Goal: Find specific page/section: Find specific page/section

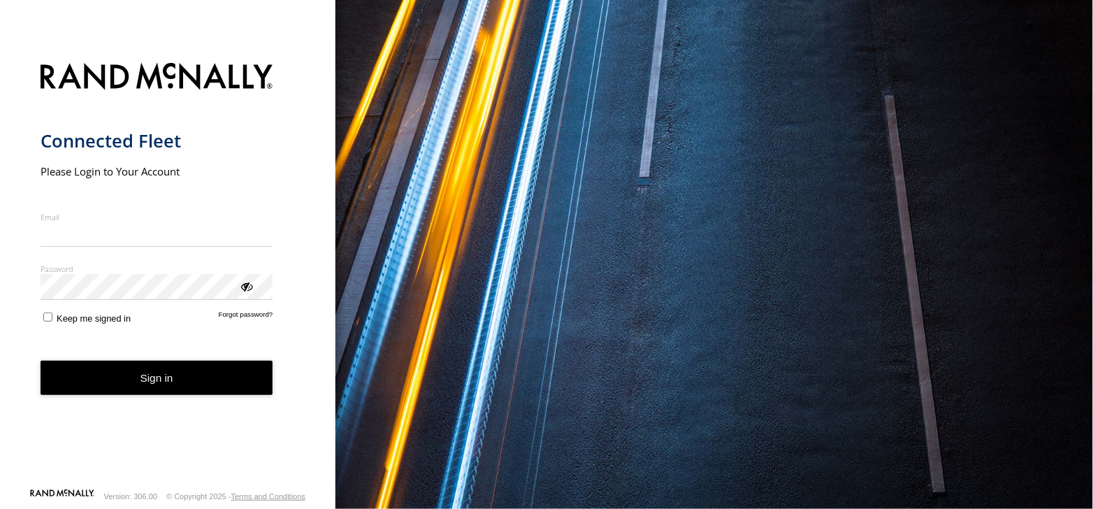
type input "**********"
click at [133, 400] on form "**********" at bounding box center [168, 271] width 255 height 433
click at [131, 379] on button "Sign in" at bounding box center [157, 378] width 233 height 34
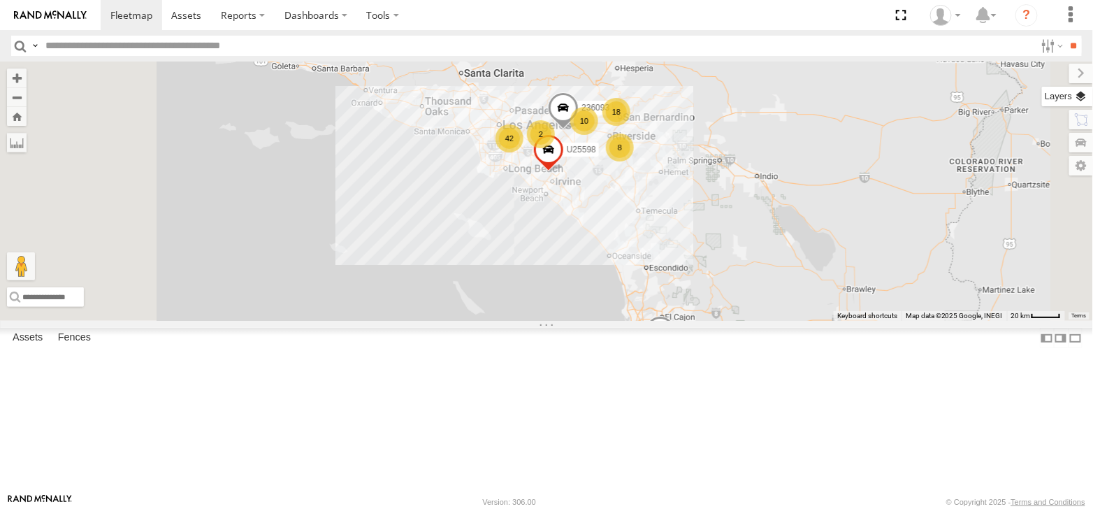
click at [1084, 95] on label at bounding box center [1067, 97] width 51 height 20
click at [0, 0] on label at bounding box center [0, 0] width 0 height 0
click at [0, 0] on span "Satellite + Roadmap" at bounding box center [0, 0] width 0 height 0
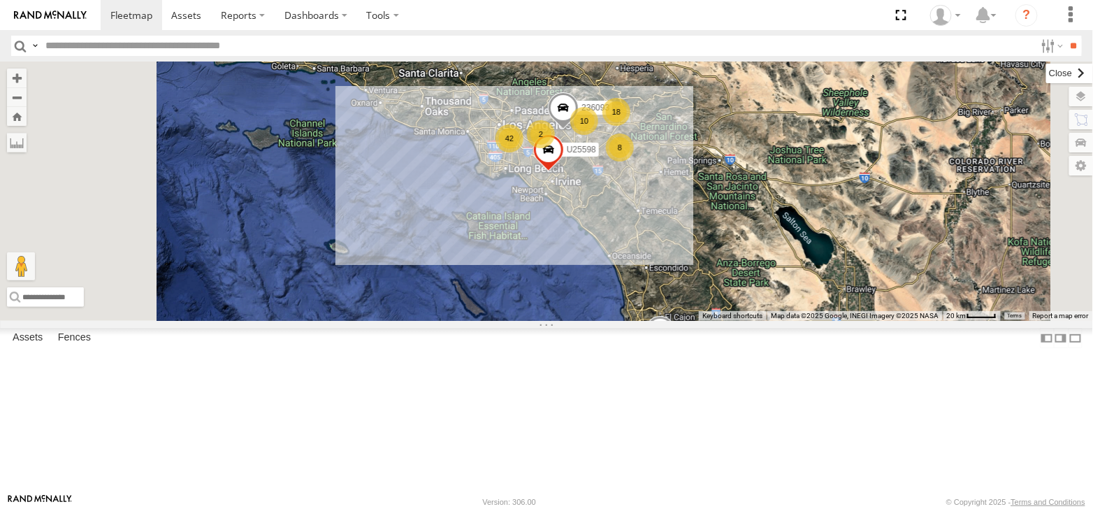
click at [1046, 73] on label at bounding box center [1069, 74] width 47 height 20
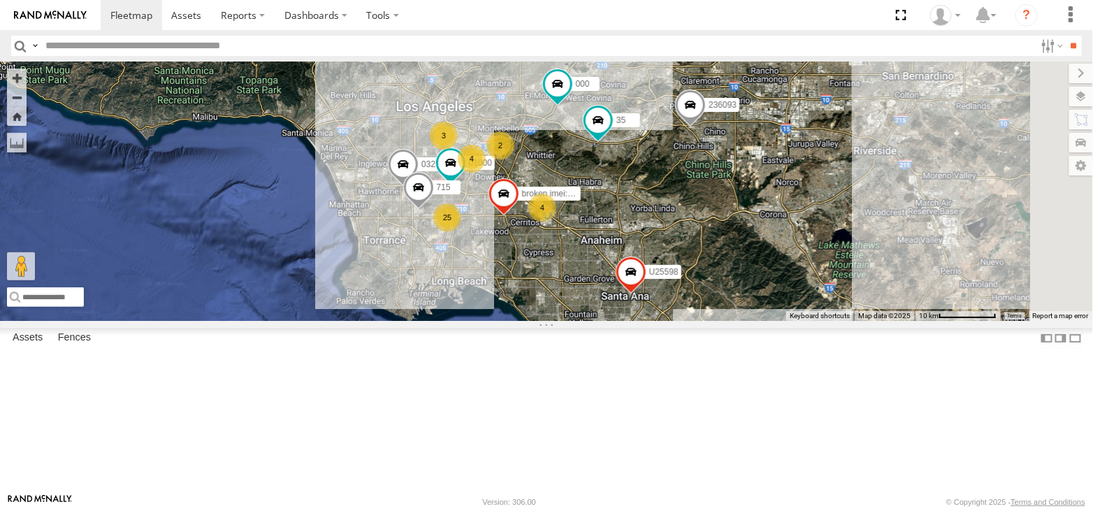
drag, startPoint x: 947, startPoint y: 256, endPoint x: 713, endPoint y: 238, distance: 234.8
click at [713, 238] on div "612105 xtra unit U25598 236093 4 4 25 2 0323 715 broken imei:1215 3 35 01000 000" at bounding box center [546, 190] width 1093 height 259
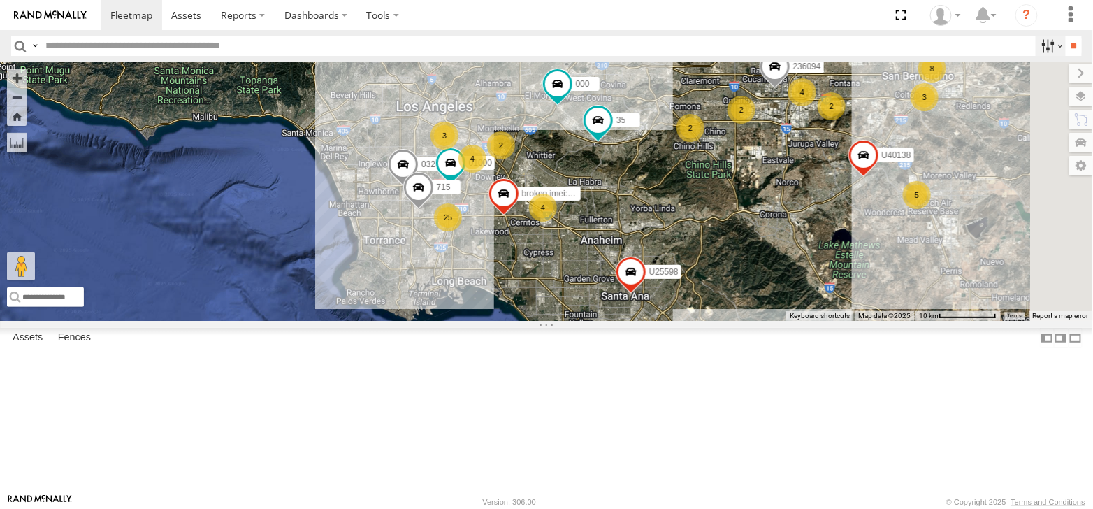
click at [1051, 46] on label at bounding box center [1051, 46] width 30 height 20
click at [0, 0] on span at bounding box center [0, 0] width 0 height 0
click at [1068, 48] on input "**" at bounding box center [1074, 46] width 16 height 20
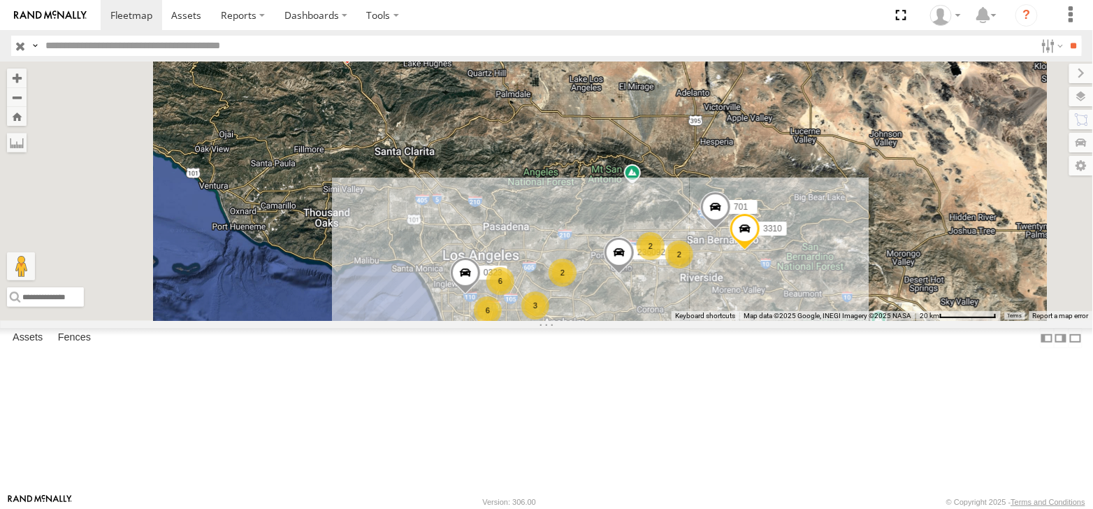
scroll to position [279, 0]
click at [0, 0] on div "226148" at bounding box center [0, 0] width 0 height 0
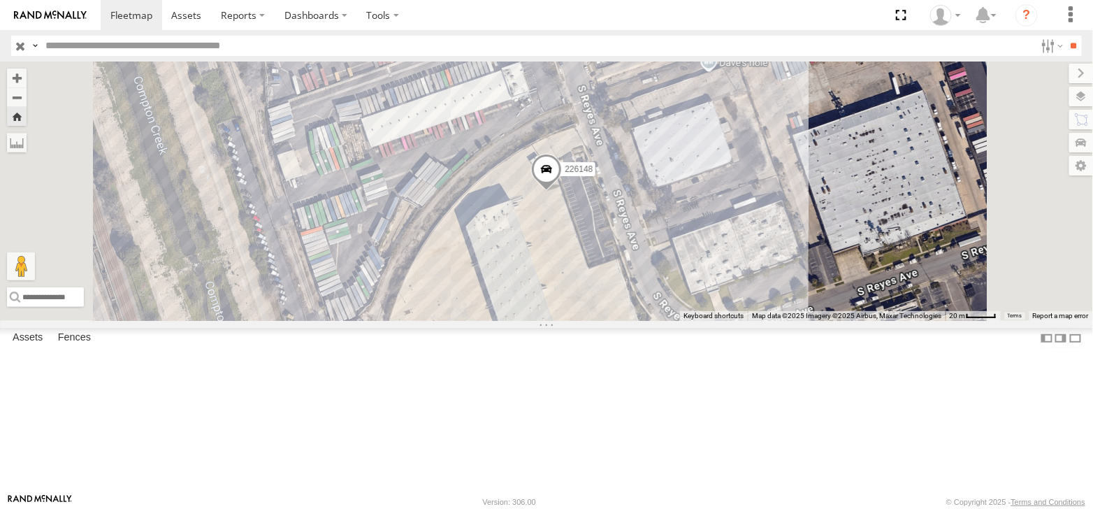
click at [562, 191] on span at bounding box center [546, 173] width 31 height 38
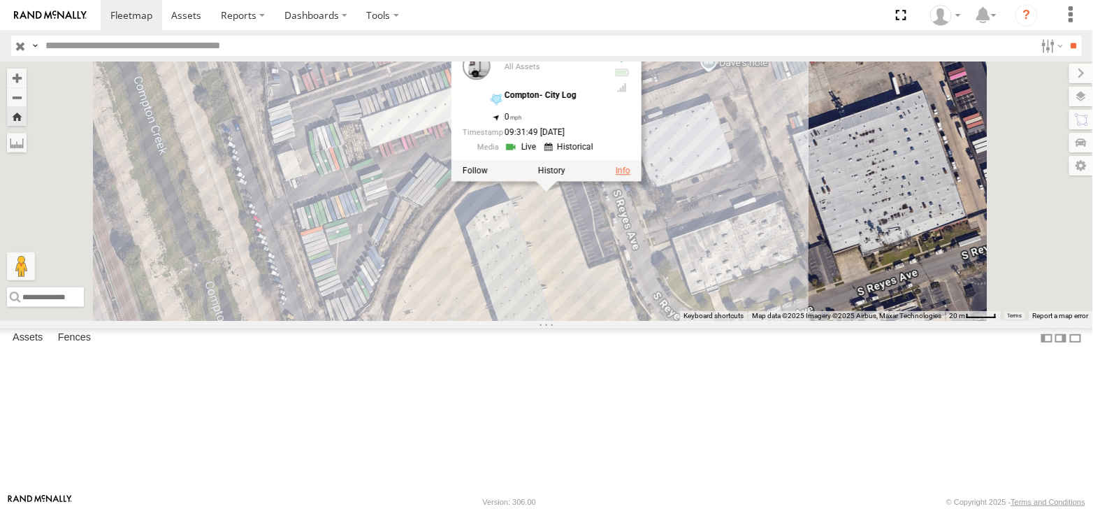
click at [630, 175] on link at bounding box center [623, 171] width 15 height 10
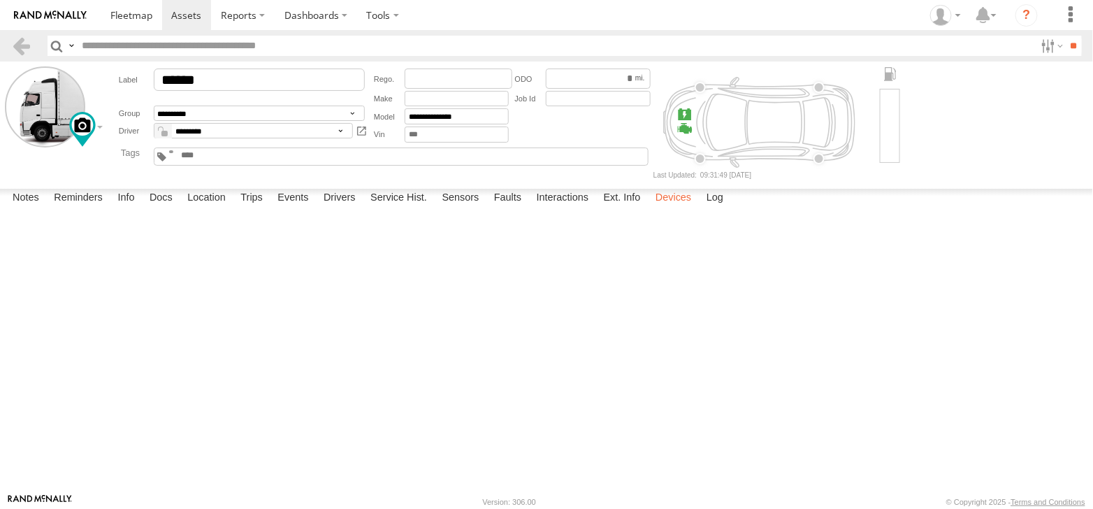
click at [667, 208] on label "Devices" at bounding box center [673, 199] width 50 height 20
click at [0, 0] on div "City Logistics and Transport Inc" at bounding box center [0, 0] width 0 height 0
click at [0, 0] on span at bounding box center [0, 0] width 0 height 0
click at [0, 0] on div "GX6" at bounding box center [0, 0] width 0 height 0
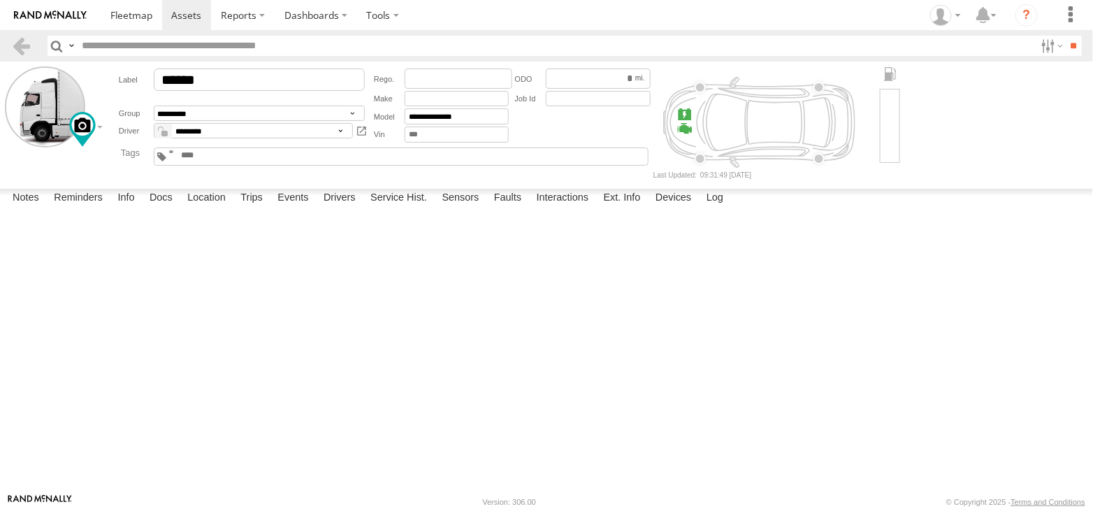
click at [0, 0] on div "348518670B60" at bounding box center [0, 0] width 0 height 0
click at [0, 0] on span at bounding box center [0, 0] width 0 height 0
click at [0, 0] on div "City Logistics and Transport Inc" at bounding box center [0, 0] width 0 height 0
click at [0, 0] on span at bounding box center [0, 0] width 0 height 0
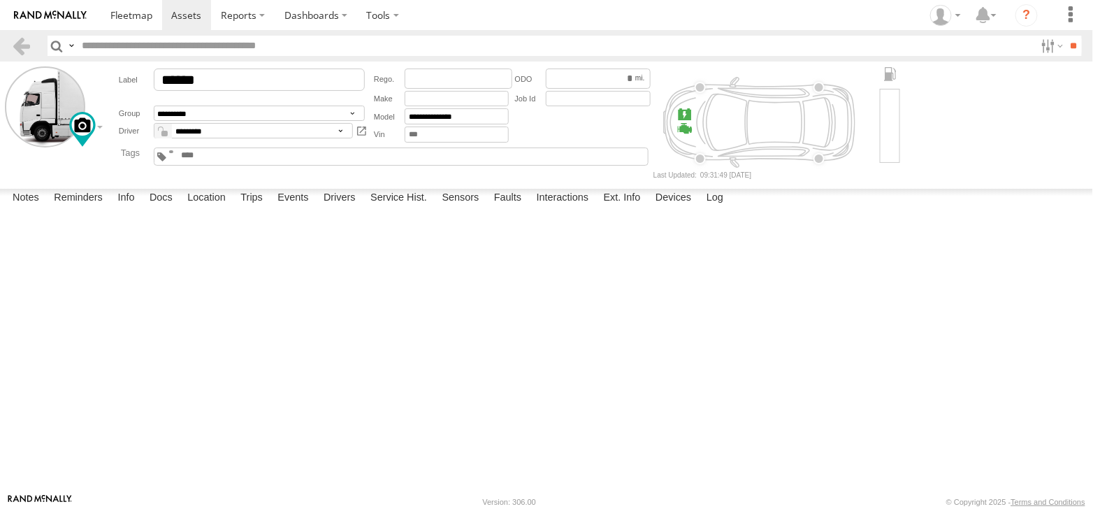
click at [0, 0] on span at bounding box center [0, 0] width 0 height 0
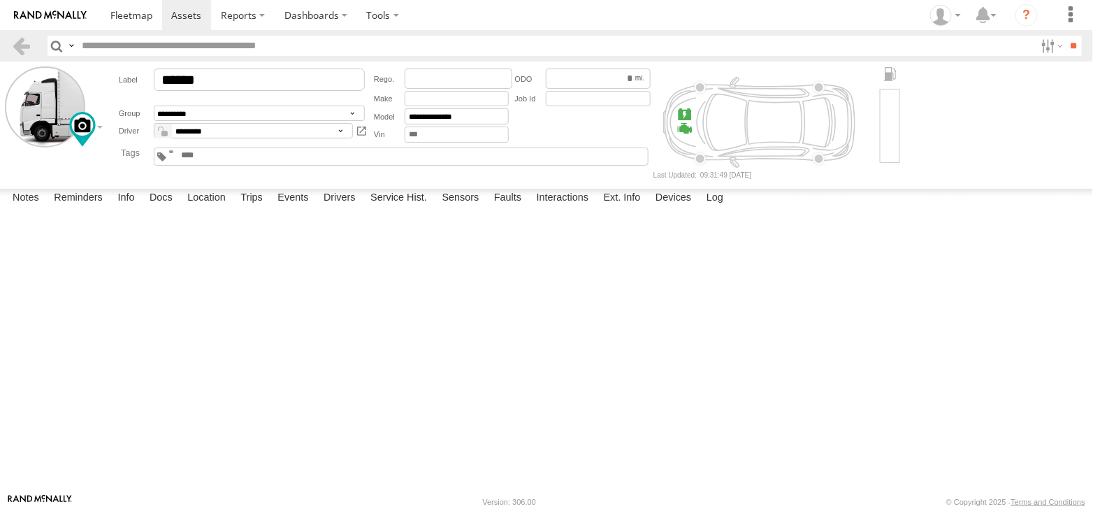
click at [0, 0] on span at bounding box center [0, 0] width 0 height 0
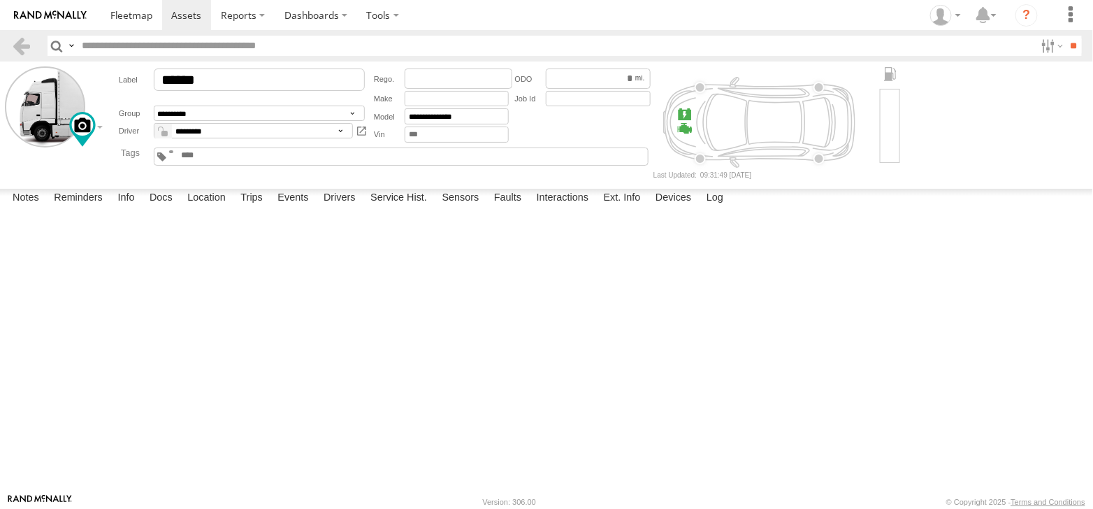
click at [0, 0] on span at bounding box center [0, 0] width 0 height 0
click at [175, 15] on span at bounding box center [186, 14] width 30 height 13
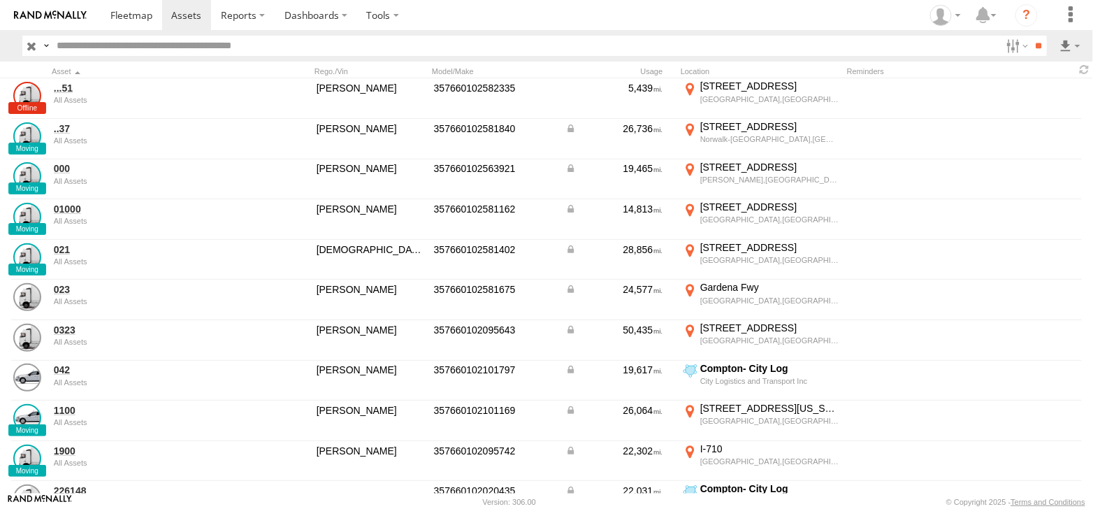
click at [137, 45] on input "text" at bounding box center [526, 46] width 950 height 20
click at [1031, 36] on input "**" at bounding box center [1039, 46] width 16 height 20
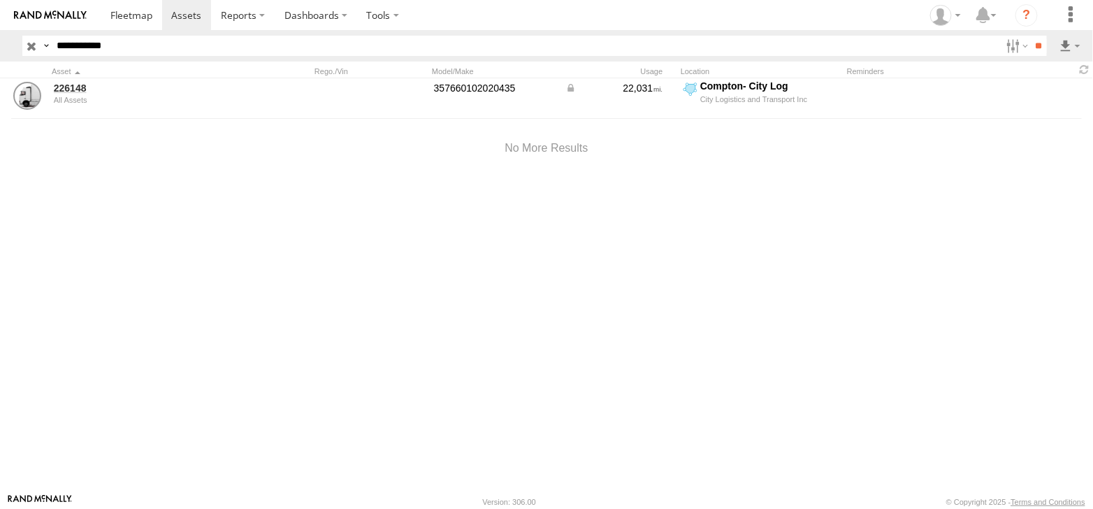
click at [1031, 36] on input "**" at bounding box center [1039, 46] width 16 height 20
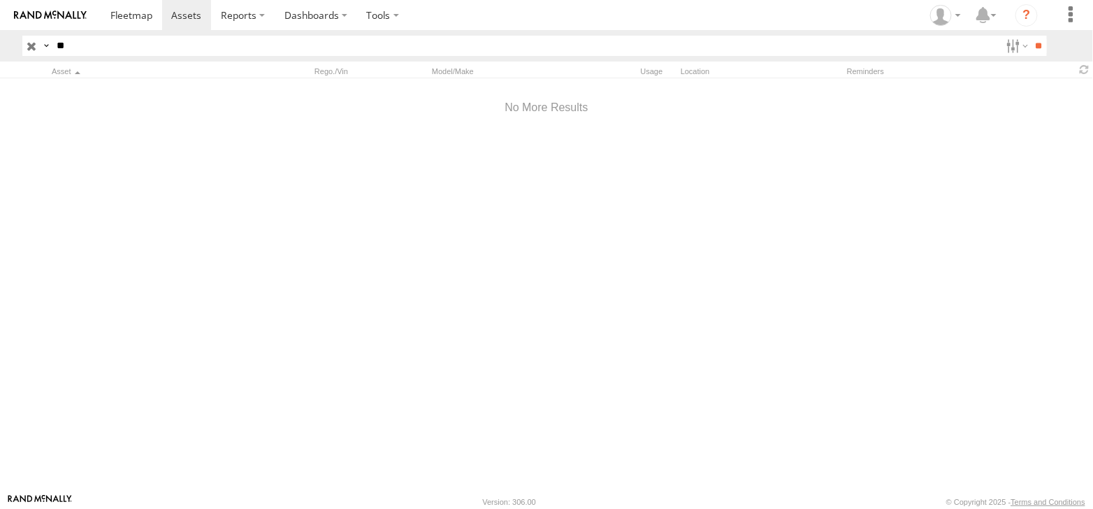
type input "*"
click at [0, 0] on span at bounding box center [0, 0] width 0 height 0
click at [1034, 48] on input "**" at bounding box center [1039, 46] width 16 height 20
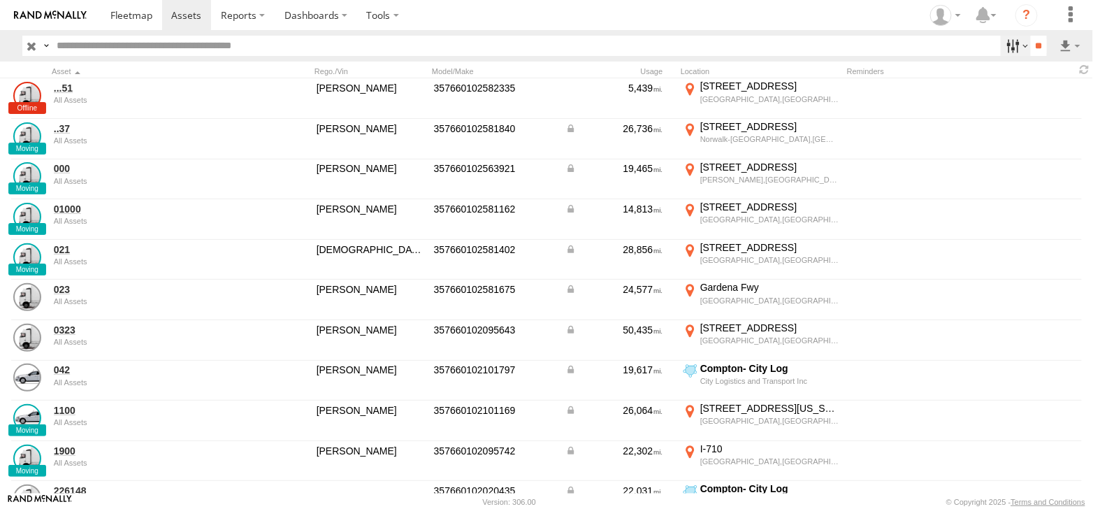
click at [1019, 43] on label at bounding box center [1016, 46] width 30 height 20
click at [0, 0] on span at bounding box center [0, 0] width 0 height 0
click at [1036, 42] on input "**" at bounding box center [1039, 46] width 16 height 20
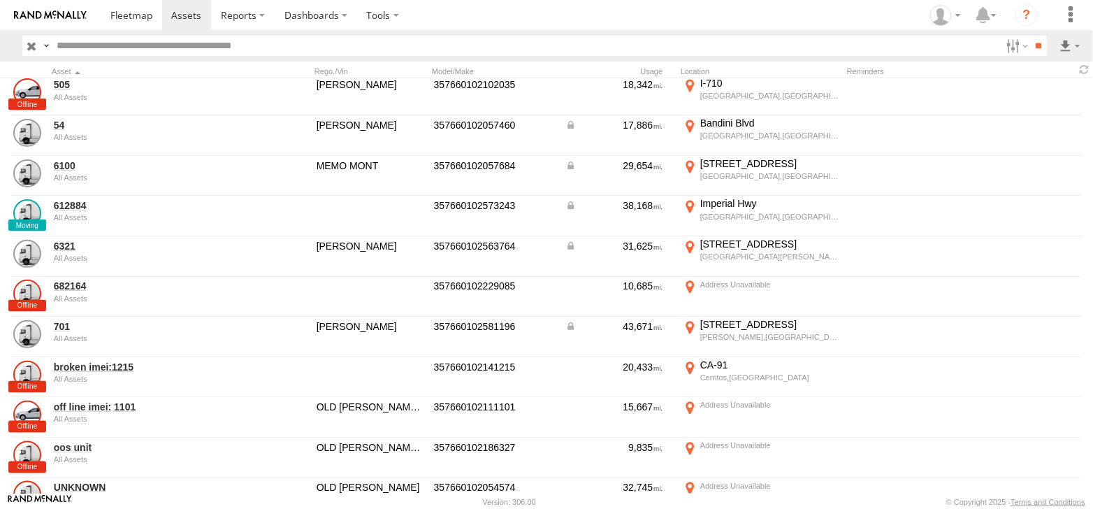
scroll to position [957, 0]
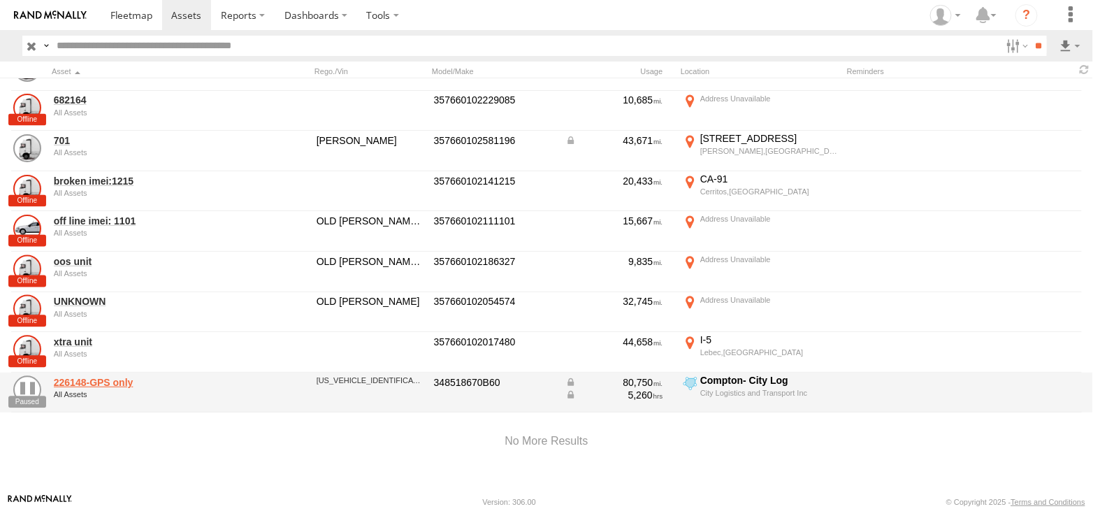
click at [66, 376] on link "226148-GPS only" at bounding box center [149, 382] width 191 height 13
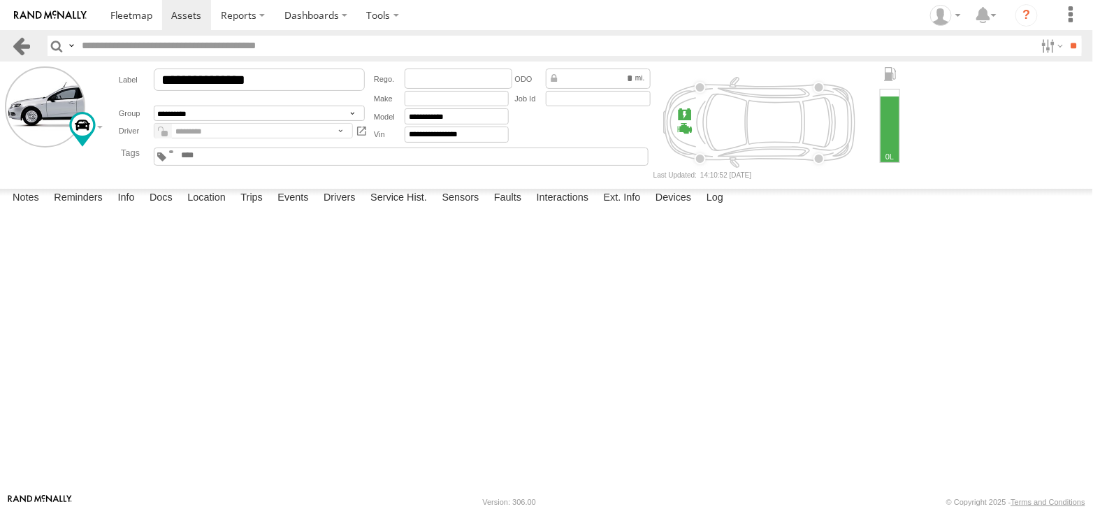
click at [22, 48] on link at bounding box center [21, 46] width 20 height 20
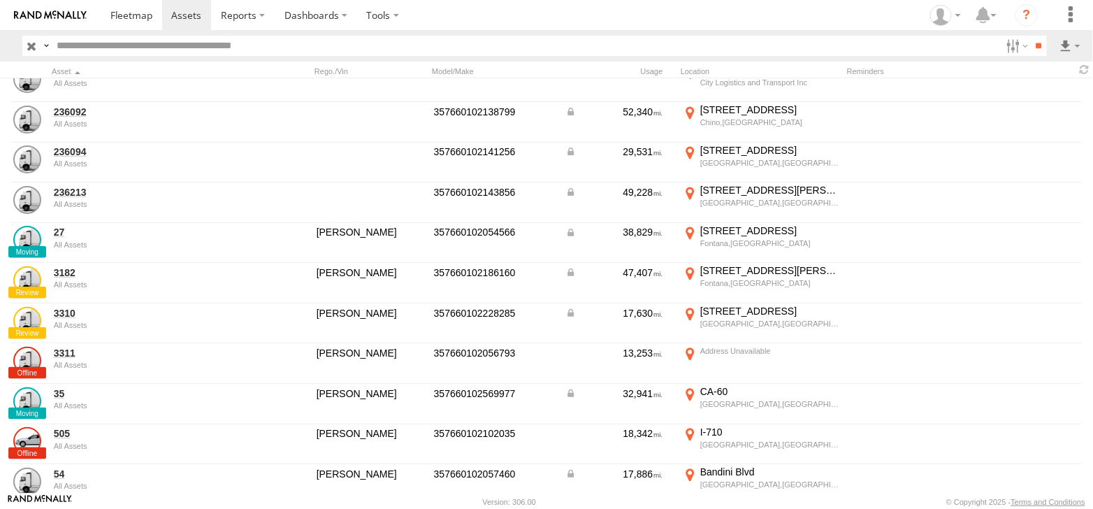
scroll to position [908, 0]
